Goal: Information Seeking & Learning: Learn about a topic

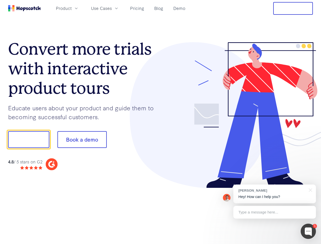
click at [160, 122] on div at bounding box center [236, 115] width 152 height 146
click at [72, 8] on span "Product" at bounding box center [64, 8] width 16 height 6
click at [112, 8] on span "Use Cases" at bounding box center [101, 8] width 21 height 6
click at [293, 8] on button "Free Trial" at bounding box center [293, 8] width 40 height 13
click at [28, 139] on button "Show me!" at bounding box center [28, 139] width 41 height 17
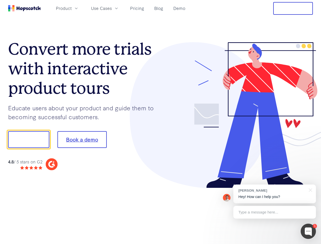
click at [82, 139] on button "Book a demo" at bounding box center [81, 139] width 49 height 17
click at [308, 231] on div at bounding box center [307, 230] width 15 height 15
click at [274, 194] on div "[PERSON_NAME] Hey! How can I help you?" at bounding box center [274, 193] width 83 height 19
click at [309, 189] on div at bounding box center [309, 189] width 13 height 10
click at [274, 212] on div at bounding box center [267, 172] width 95 height 101
